Goal: Information Seeking & Learning: Learn about a topic

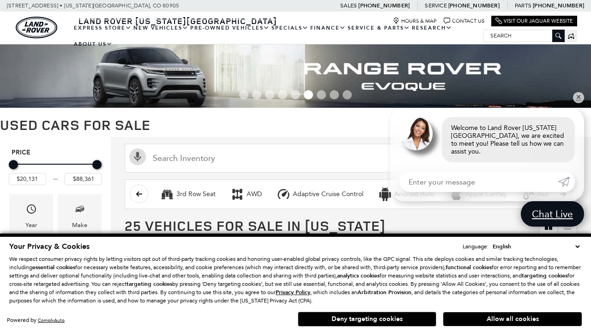
scroll to position [410, 0]
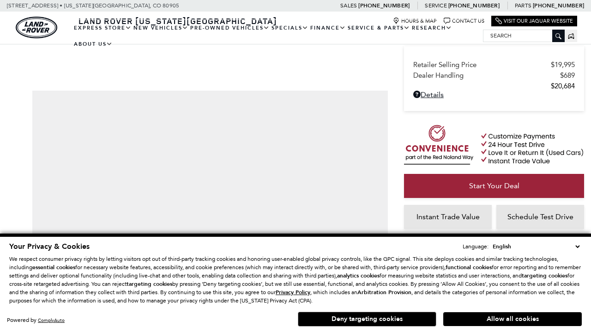
scroll to position [618, 0]
